Goal: Use online tool/utility

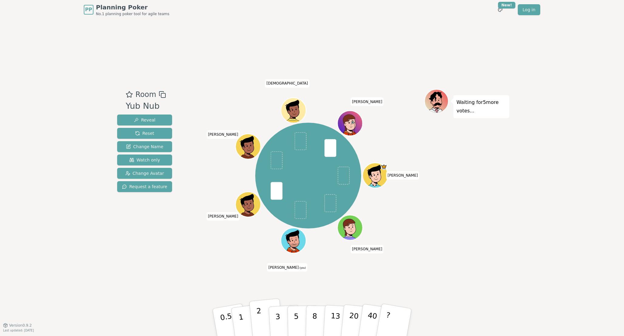
click at [261, 316] on button "2" at bounding box center [266, 323] width 35 height 48
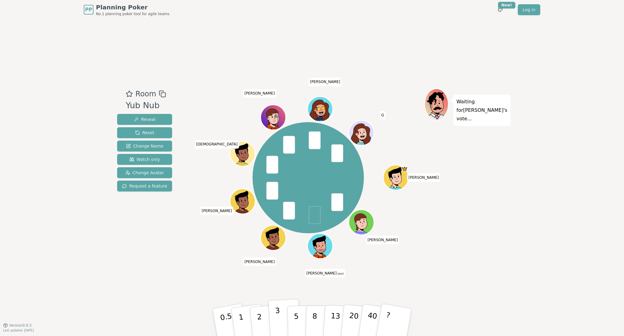
click at [278, 320] on p "3" at bounding box center [278, 323] width 7 height 33
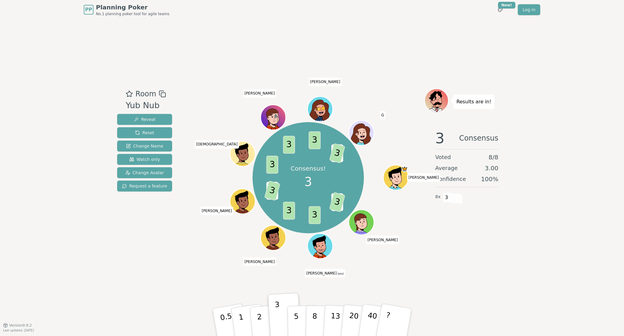
click at [157, 244] on div "Room Yub Nub Reveal Reset Change Name Watch only Change Avatar Request a feature" at bounding box center [145, 173] width 60 height 168
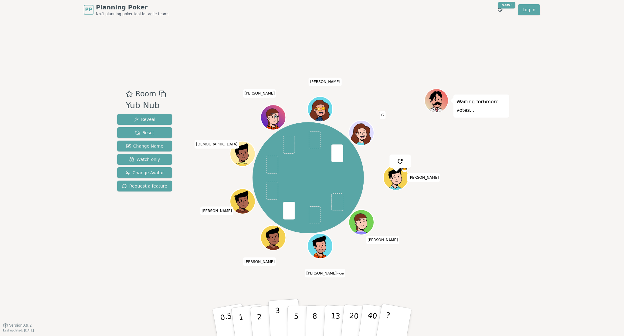
click at [281, 321] on button "3" at bounding box center [284, 322] width 33 height 47
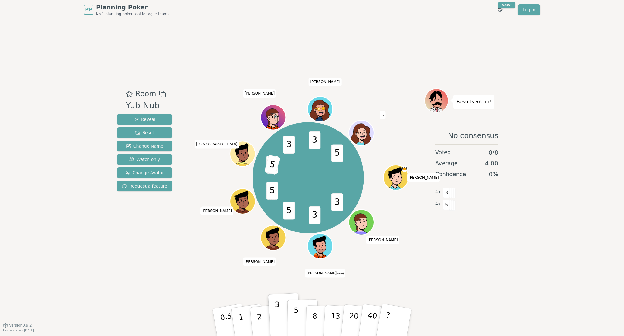
click at [295, 319] on p "5" at bounding box center [296, 322] width 5 height 33
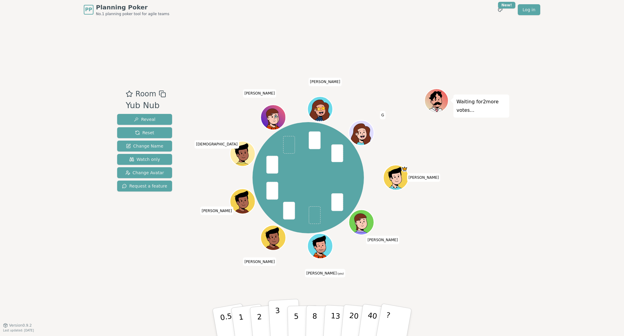
click at [281, 314] on button "3" at bounding box center [284, 322] width 33 height 47
click at [279, 319] on p "3" at bounding box center [278, 323] width 7 height 33
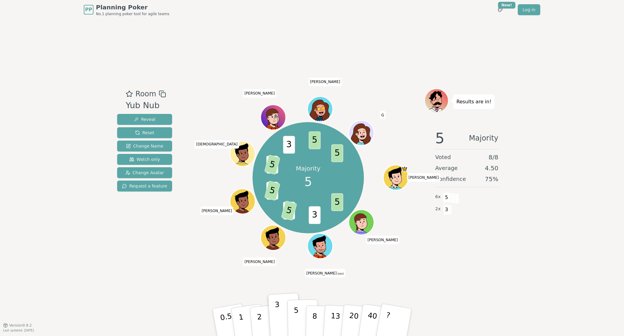
click at [295, 322] on p "5" at bounding box center [296, 322] width 5 height 33
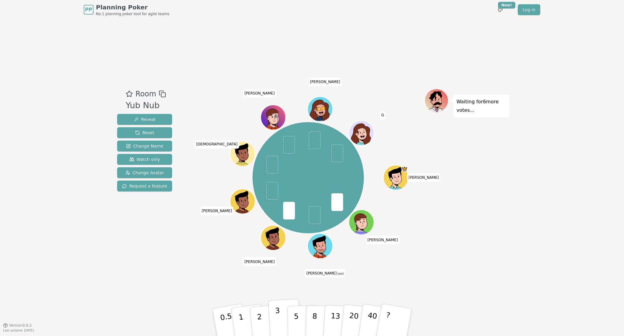
click at [278, 319] on p "3" at bounding box center [278, 323] width 7 height 33
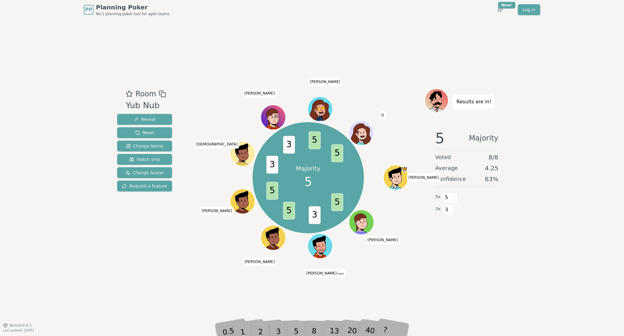
click at [231, 293] on div "Room Yub Nub Reveal Reset Change Name Watch only Change Avatar Request a featur…" at bounding box center [312, 172] width 394 height 306
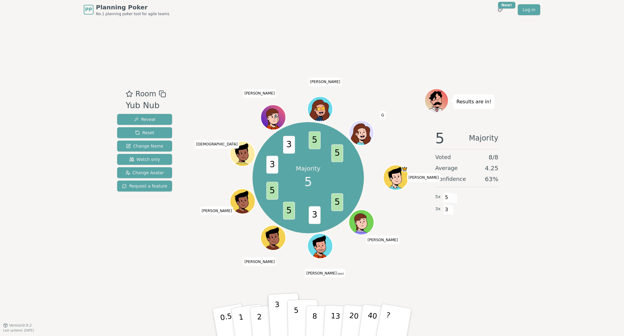
click at [296, 318] on p "5" at bounding box center [296, 322] width 5 height 33
